Goal: Task Accomplishment & Management: Manage account settings

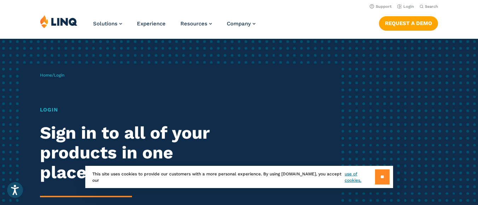
click at [378, 172] on input "**" at bounding box center [382, 177] width 14 height 15
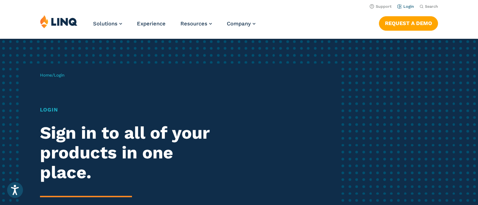
click at [408, 7] on link "Login" at bounding box center [405, 6] width 17 height 5
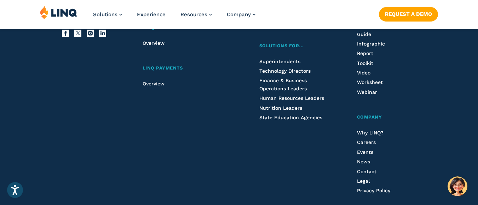
scroll to position [881, 0]
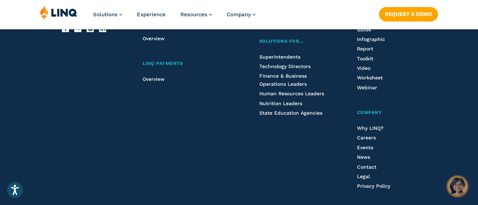
click at [455, 185] on img "Hello, have a question? Let’s chat." at bounding box center [457, 187] width 20 height 20
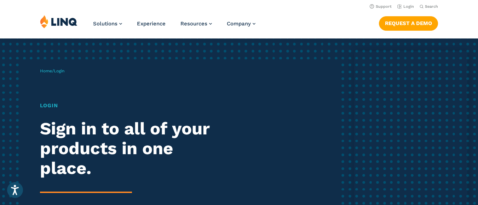
scroll to position [0, 0]
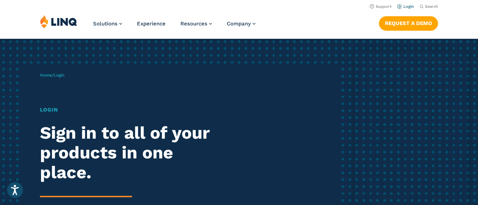
click at [405, 7] on link "Login" at bounding box center [405, 6] width 17 height 5
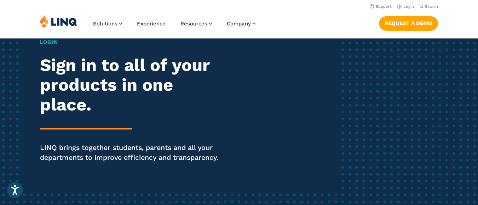
click at [46, 43] on h1 "Login" at bounding box center [132, 42] width 184 height 8
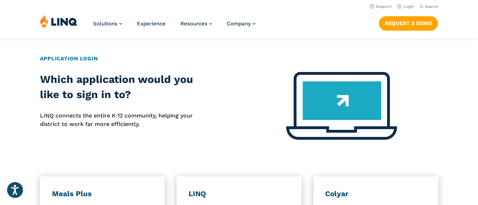
scroll to position [256, 0]
